Goal: Find specific page/section: Find specific page/section

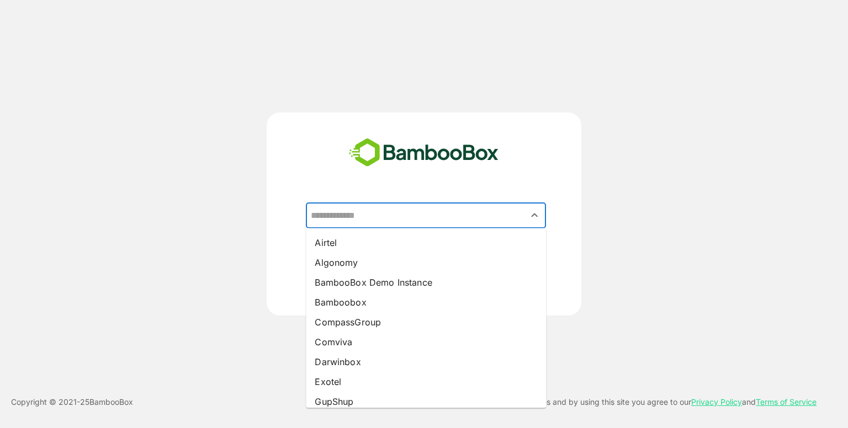
click at [411, 206] on input "text" at bounding box center [426, 215] width 236 height 21
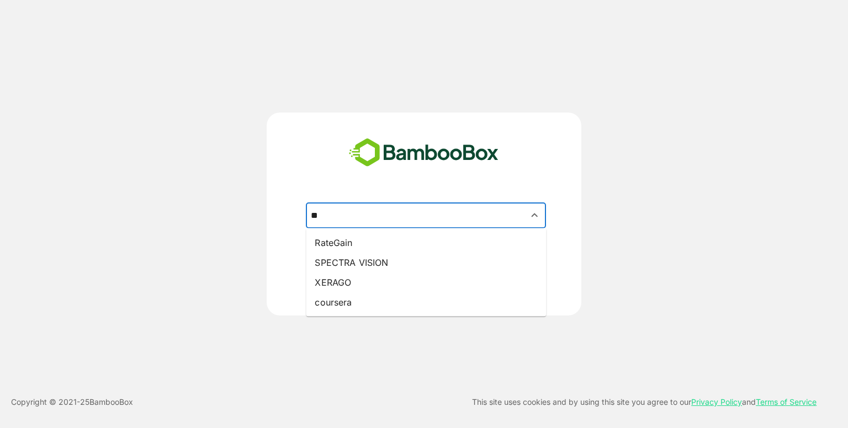
type input "*"
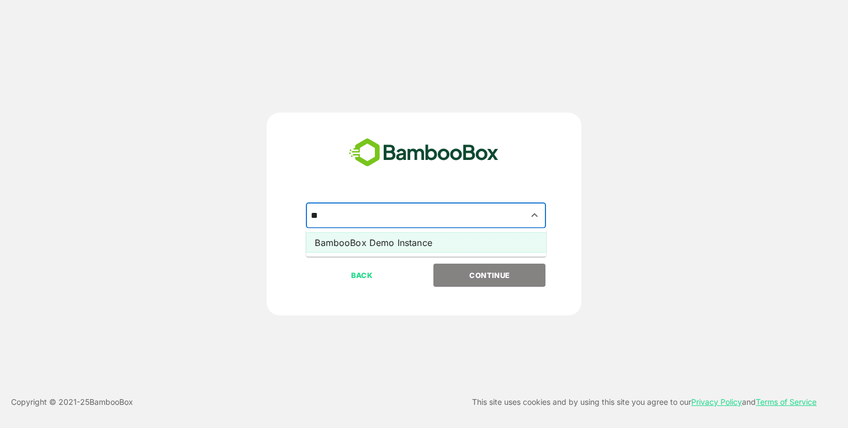
click at [415, 242] on li "BambooBox Demo Instance" at bounding box center [426, 243] width 240 height 20
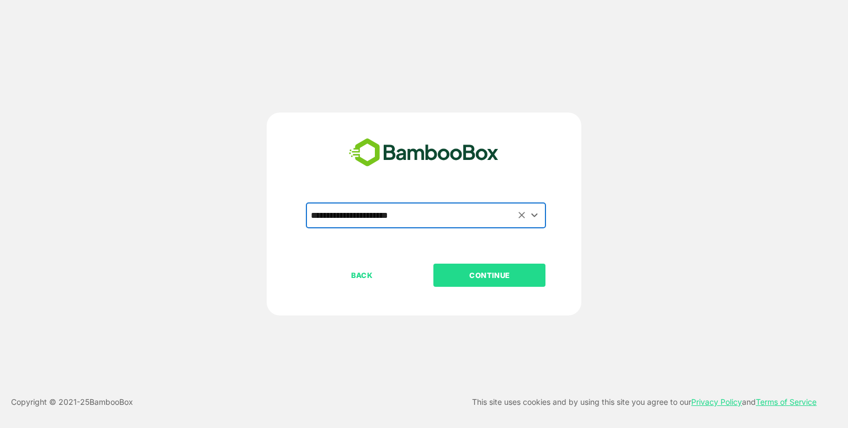
type input "**********"
click at [479, 271] on p "CONTINUE" at bounding box center [489, 275] width 110 height 12
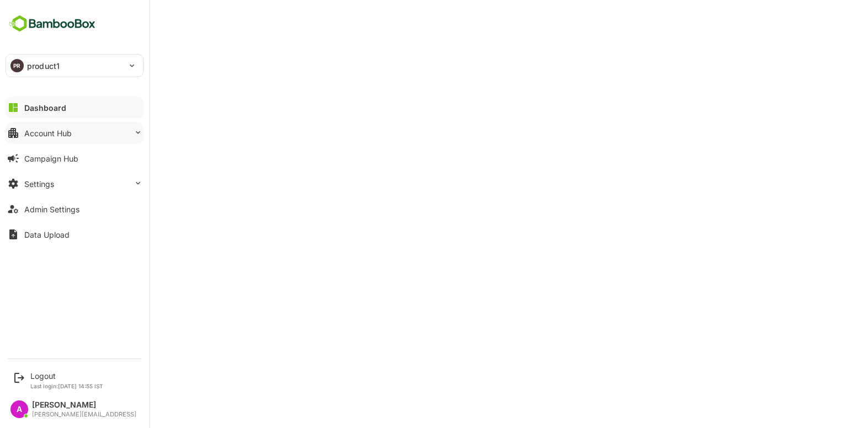
click at [43, 133] on div "Account Hub" at bounding box center [47, 133] width 47 height 9
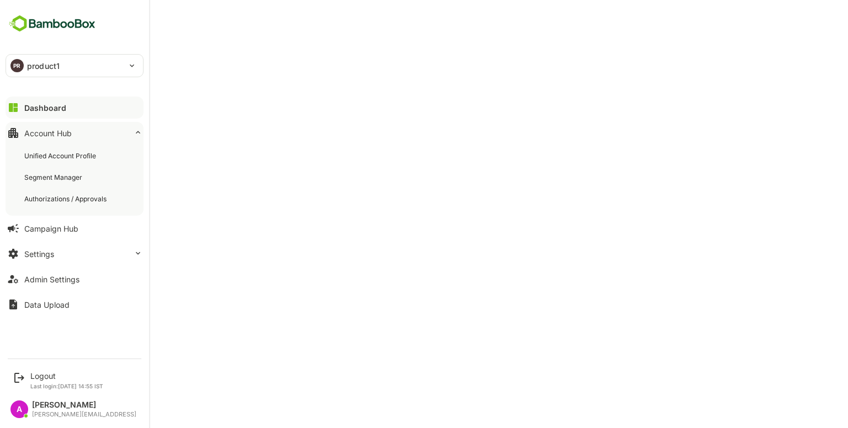
click at [54, 140] on div "Unified Account Profile Segment Manager Authorizations / Approvals" at bounding box center [75, 177] width 138 height 77
